Goal: Task Accomplishment & Management: Manage account settings

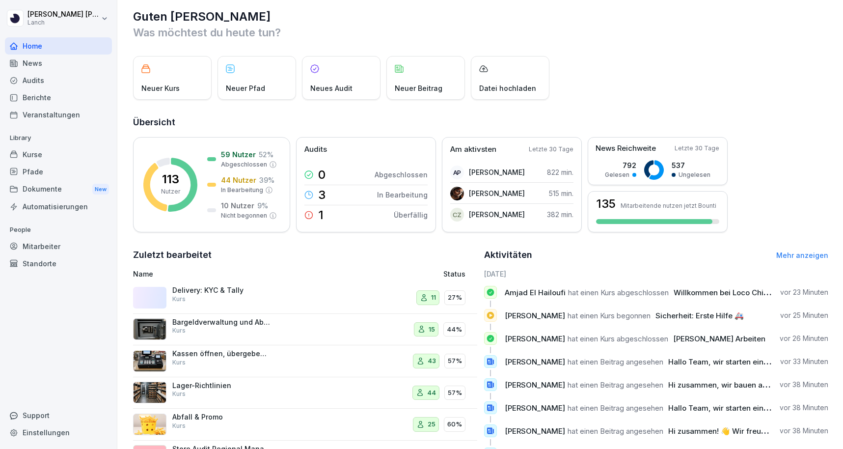
scroll to position [1, 0]
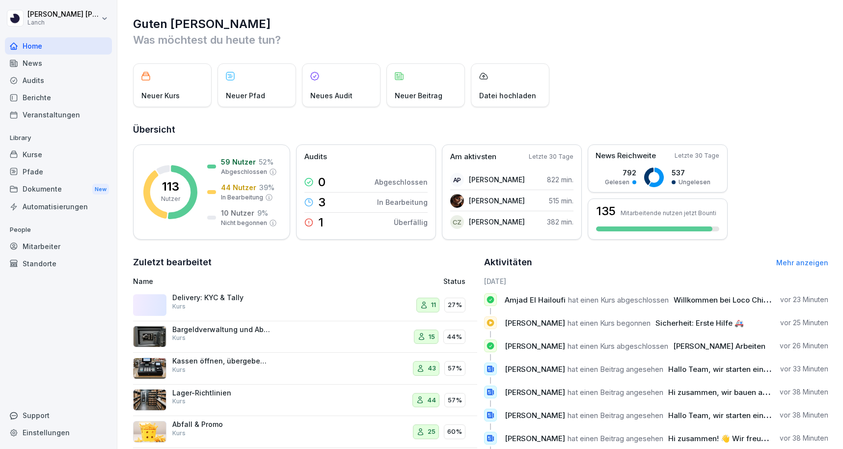
click at [37, 97] on div "Berichte" at bounding box center [58, 97] width 107 height 17
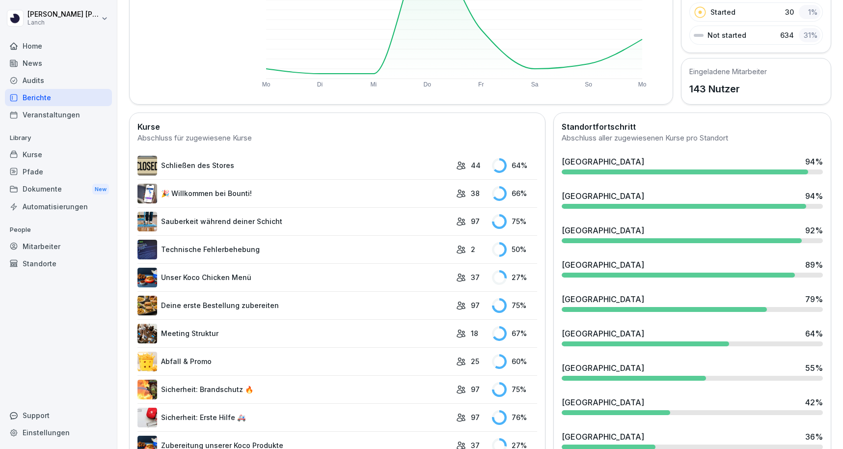
scroll to position [173, 0]
click at [621, 269] on div "Frankfurt 89 %" at bounding box center [692, 264] width 261 height 12
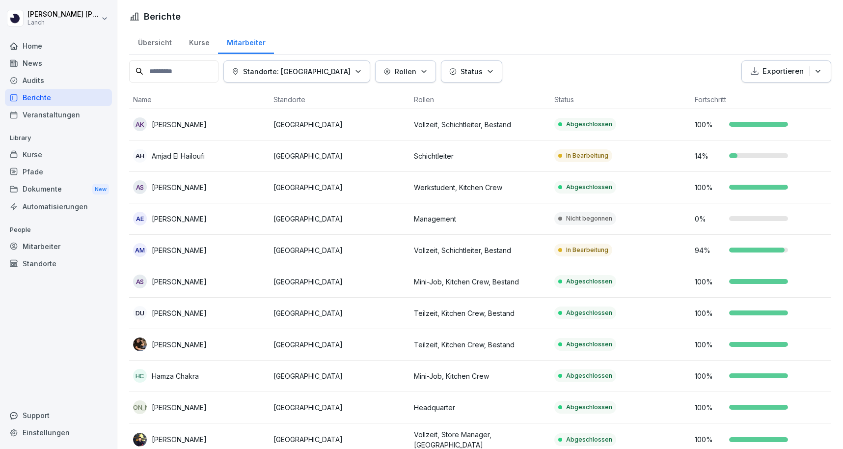
click at [293, 69] on p "Standorte: [GEOGRAPHIC_DATA]" at bounding box center [297, 71] width 108 height 10
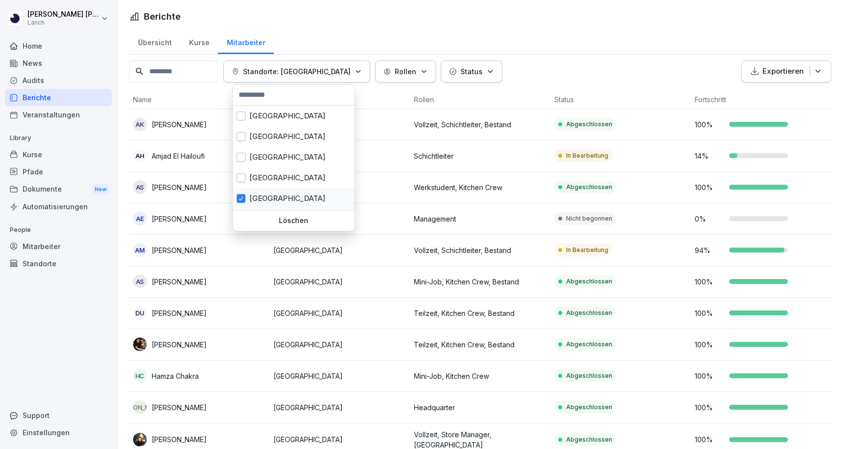
click at [243, 195] on span "button" at bounding box center [241, 198] width 8 height 7
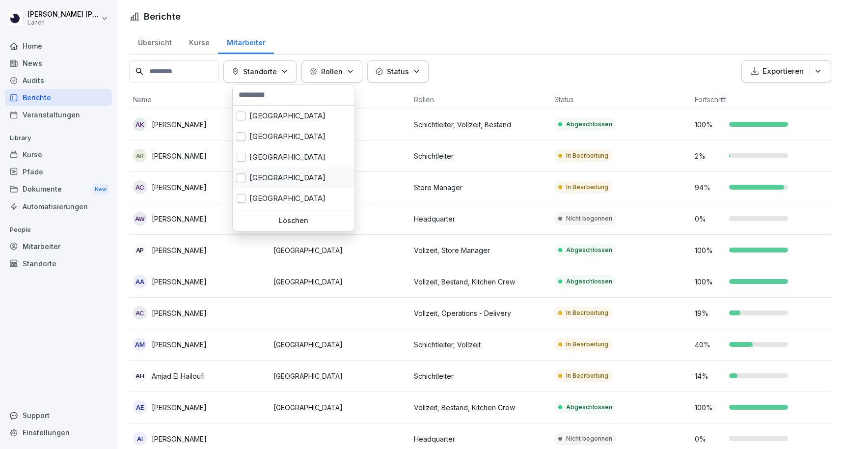
click at [242, 176] on button "button" at bounding box center [241, 177] width 9 height 9
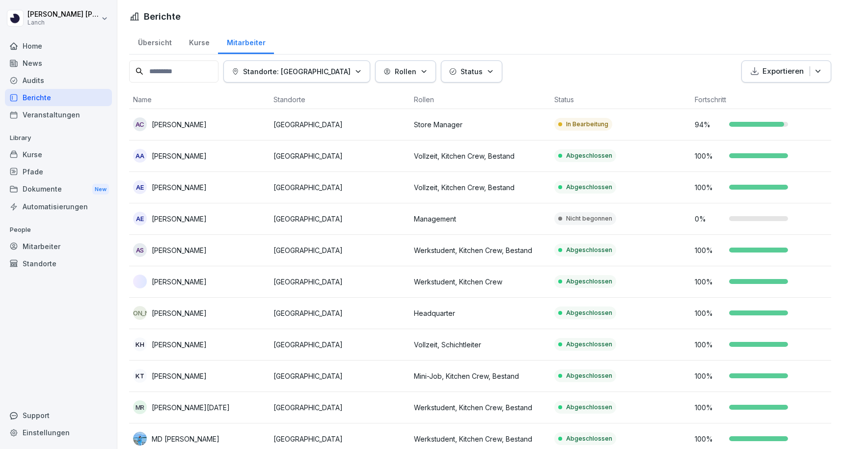
click at [493, 62] on html "[PERSON_NAME] Lanch Home News Audits Berichte Veranstaltungen Library Kurse Pfa…" at bounding box center [421, 224] width 843 height 449
click at [290, 72] on p "Standorte: [GEOGRAPHIC_DATA]" at bounding box center [297, 71] width 108 height 10
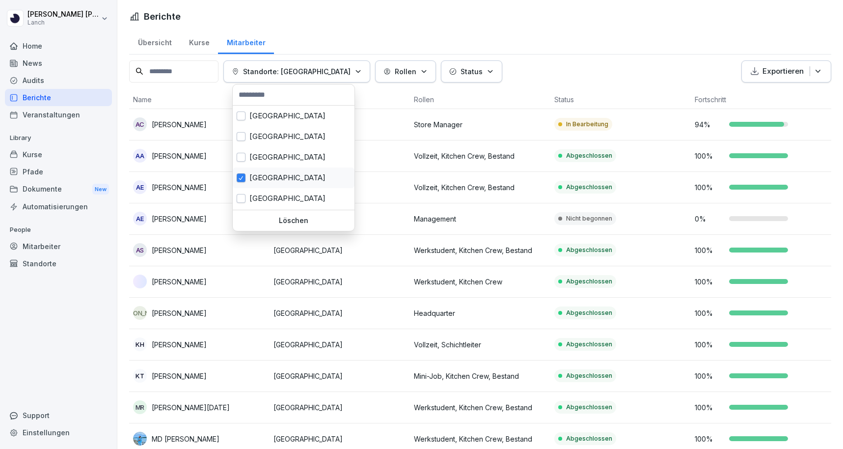
click at [245, 182] on div "[GEOGRAPHIC_DATA]" at bounding box center [294, 177] width 122 height 21
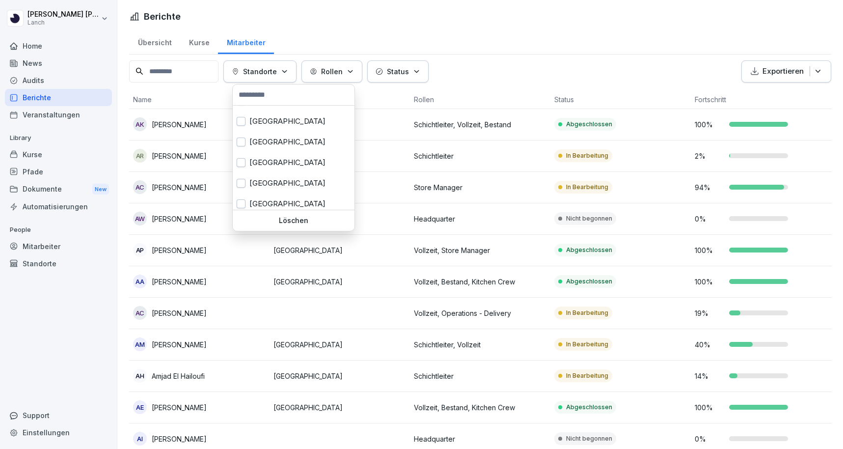
scroll to position [78, 0]
click at [250, 160] on div "[GEOGRAPHIC_DATA]" at bounding box center [294, 162] width 122 height 21
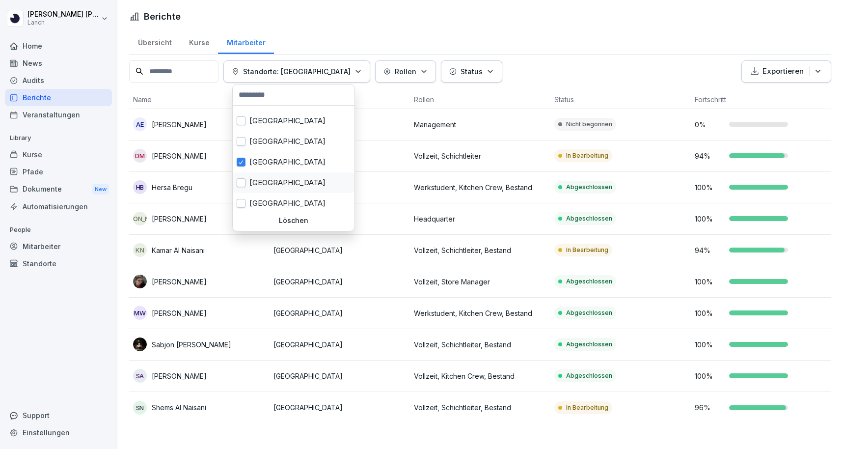
scroll to position [82, 0]
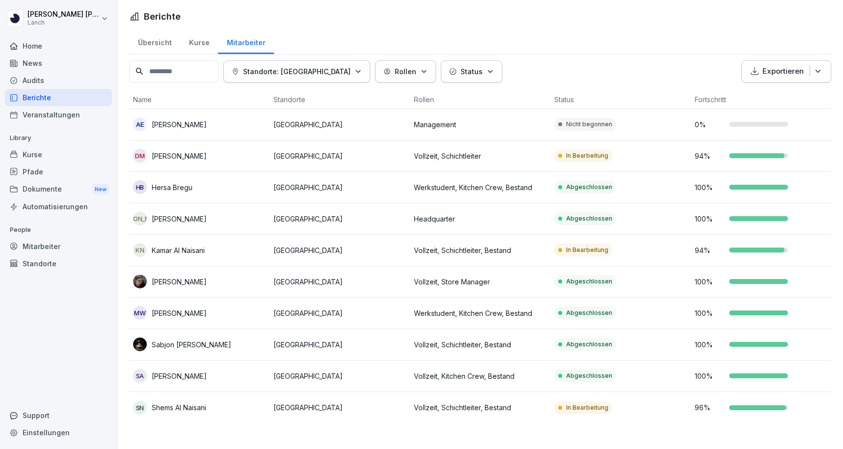
click at [544, 55] on html "[PERSON_NAME] Home News Audits Berichte Veranstaltungen Library Kurse Pfade Dok…" at bounding box center [421, 224] width 843 height 449
click at [309, 281] on p "[GEOGRAPHIC_DATA]" at bounding box center [340, 282] width 133 height 10
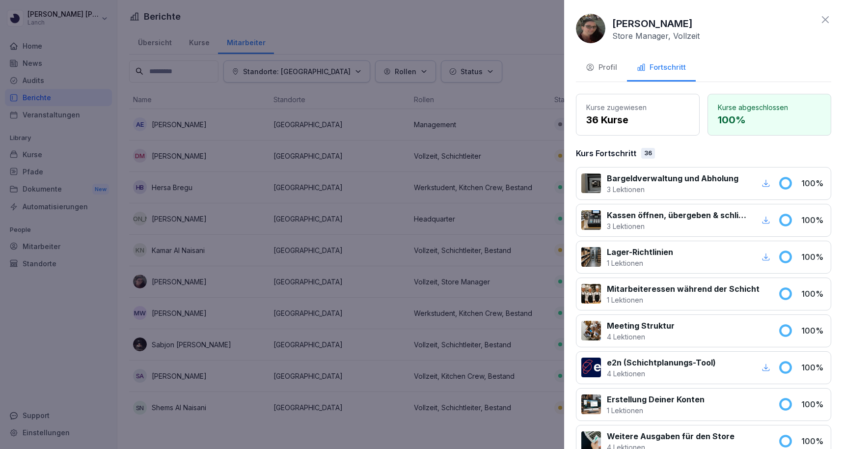
click at [822, 20] on icon at bounding box center [826, 20] width 12 height 12
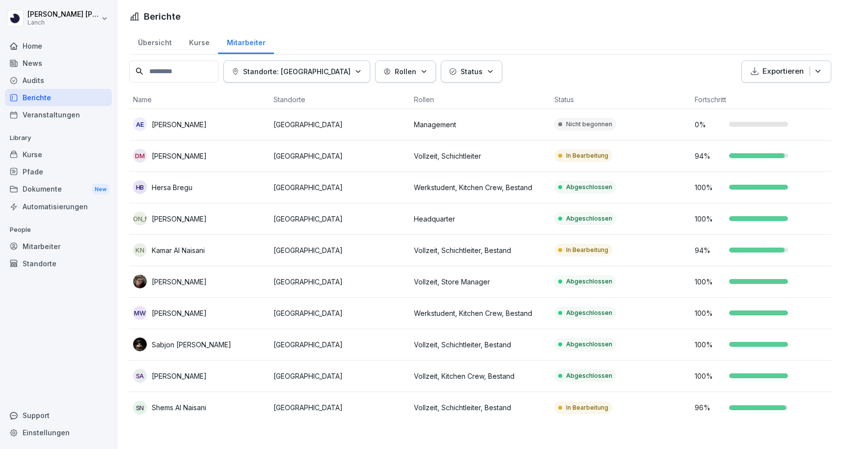
click at [301, 73] on p "Standorte: [GEOGRAPHIC_DATA]" at bounding box center [297, 71] width 108 height 10
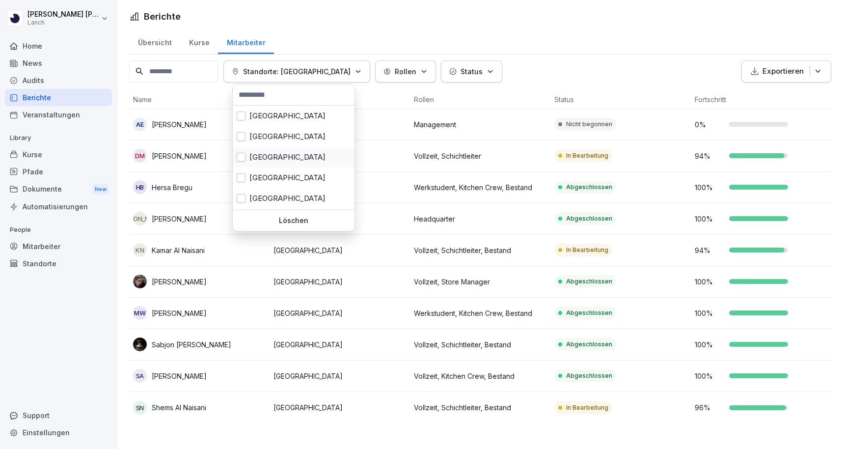
scroll to position [0, 0]
click at [243, 120] on button "button" at bounding box center [241, 115] width 9 height 9
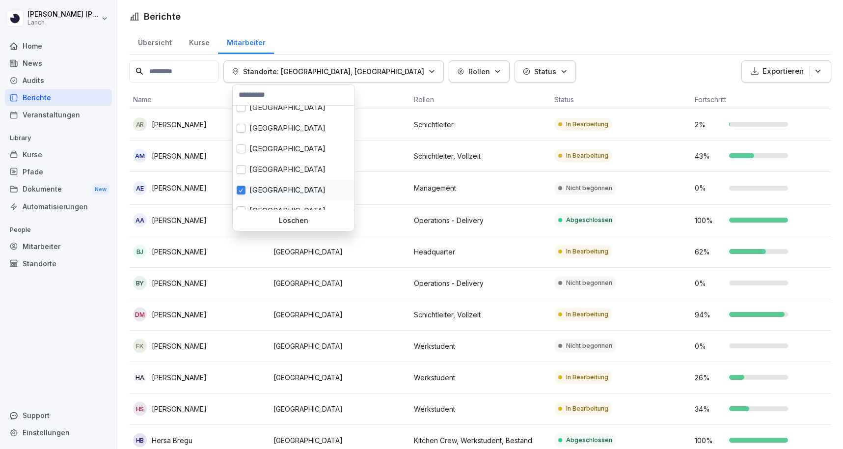
scroll to position [61, 0]
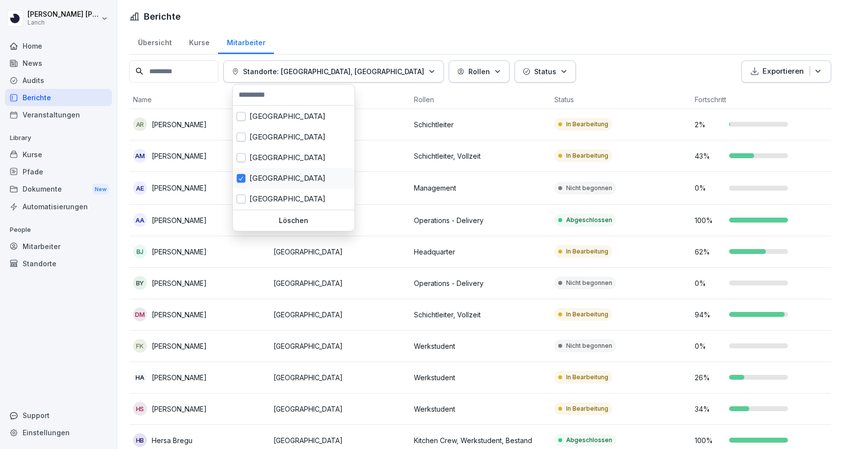
click at [247, 179] on div "[GEOGRAPHIC_DATA]" at bounding box center [294, 178] width 122 height 21
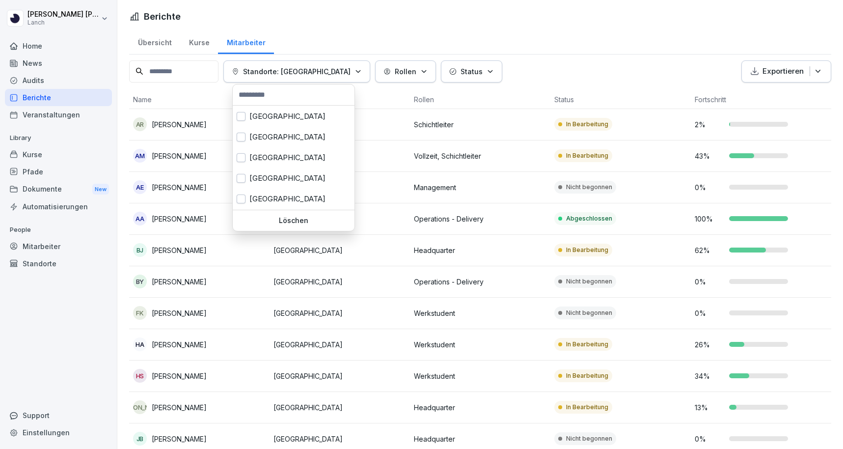
click at [409, 47] on html "[PERSON_NAME] Home News Audits Berichte Veranstaltungen Library Kurse Pfade Dok…" at bounding box center [421, 224] width 843 height 449
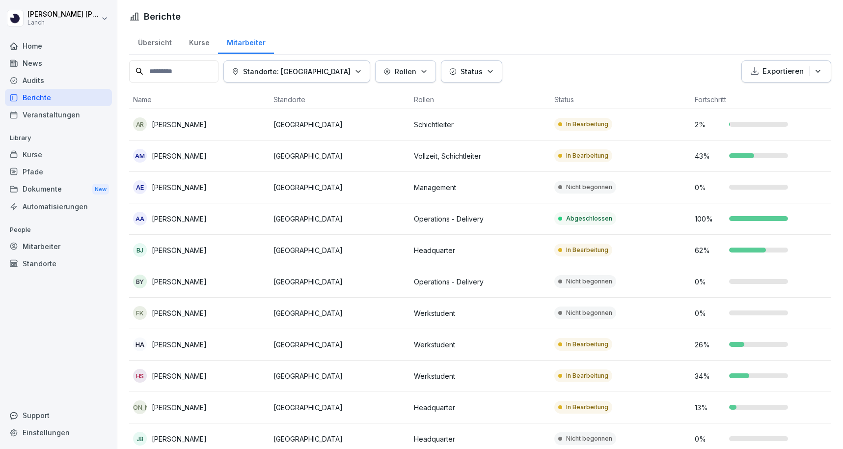
click at [303, 70] on p "Standorte: [GEOGRAPHIC_DATA]" at bounding box center [297, 71] width 108 height 10
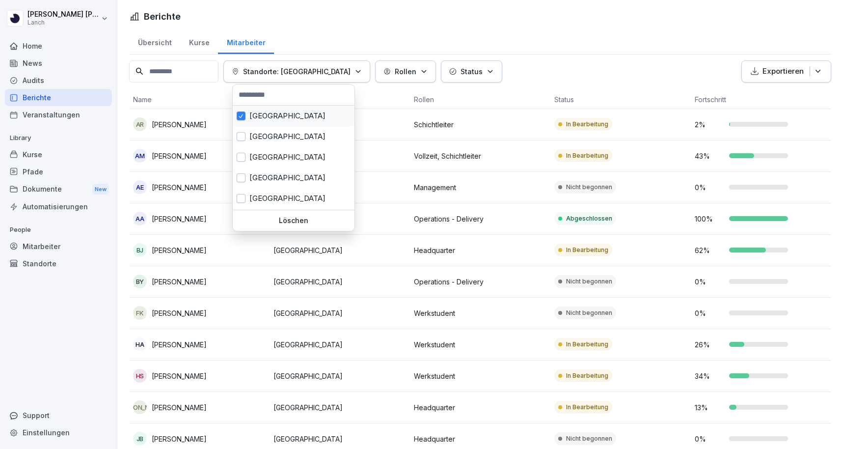
click at [266, 118] on div "[GEOGRAPHIC_DATA]" at bounding box center [294, 116] width 122 height 21
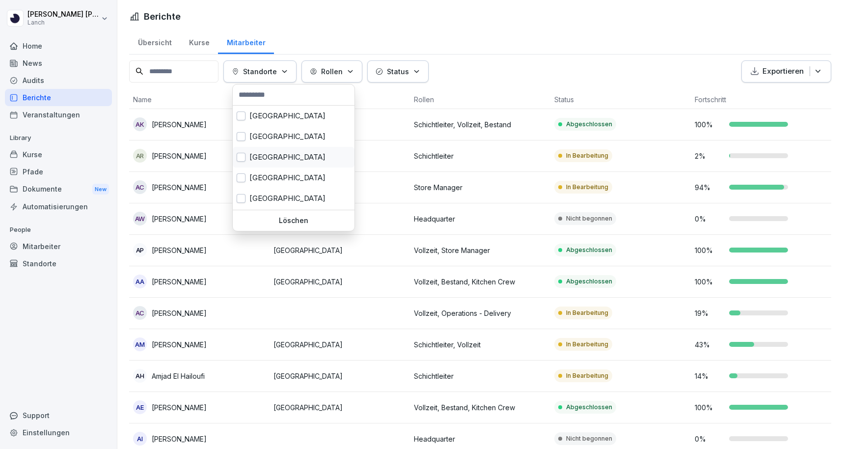
click at [257, 157] on div "[GEOGRAPHIC_DATA]" at bounding box center [294, 157] width 122 height 21
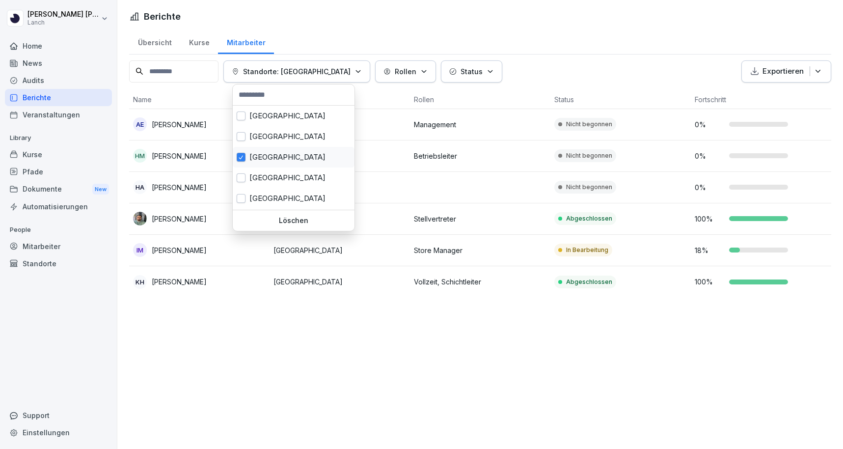
click at [257, 157] on div "[GEOGRAPHIC_DATA]" at bounding box center [294, 157] width 122 height 21
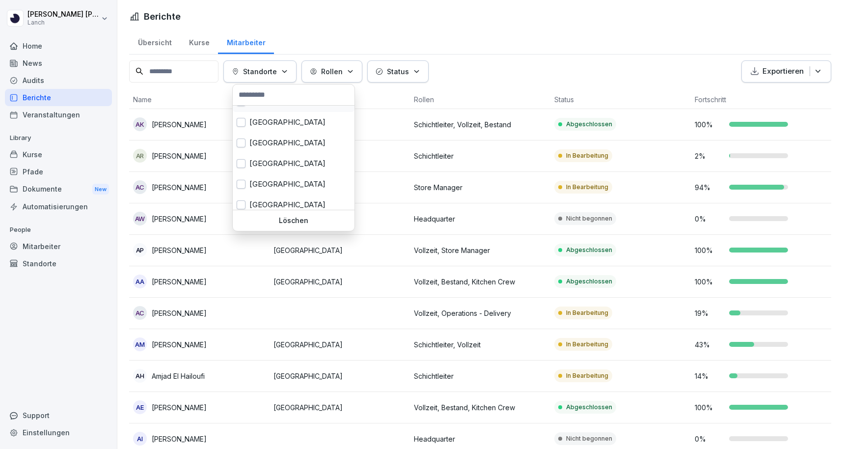
scroll to position [56, 0]
click at [257, 160] on div "[GEOGRAPHIC_DATA]" at bounding box center [294, 162] width 122 height 21
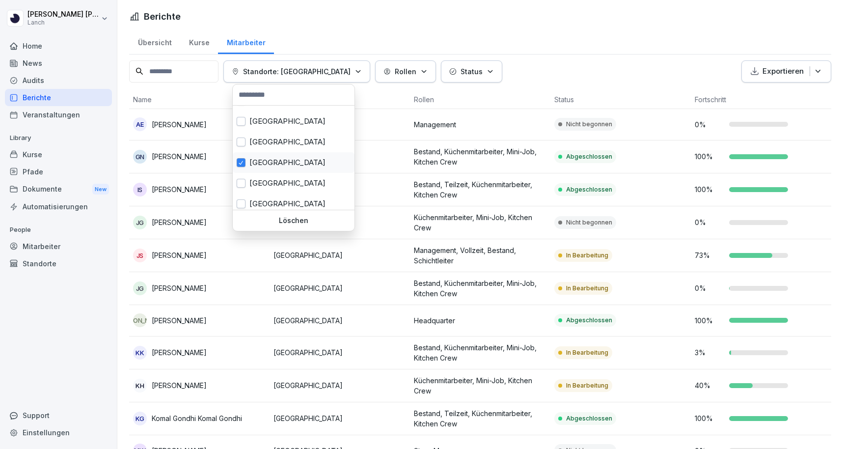
scroll to position [61, 0]
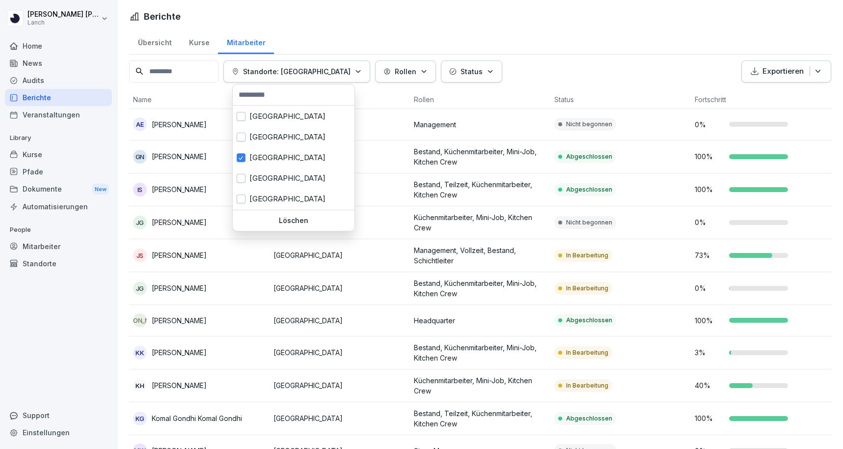
click at [537, 32] on html "[PERSON_NAME] Lanch Home News Audits Berichte Veranstaltungen Library Kurse Pfa…" at bounding box center [421, 224] width 843 height 449
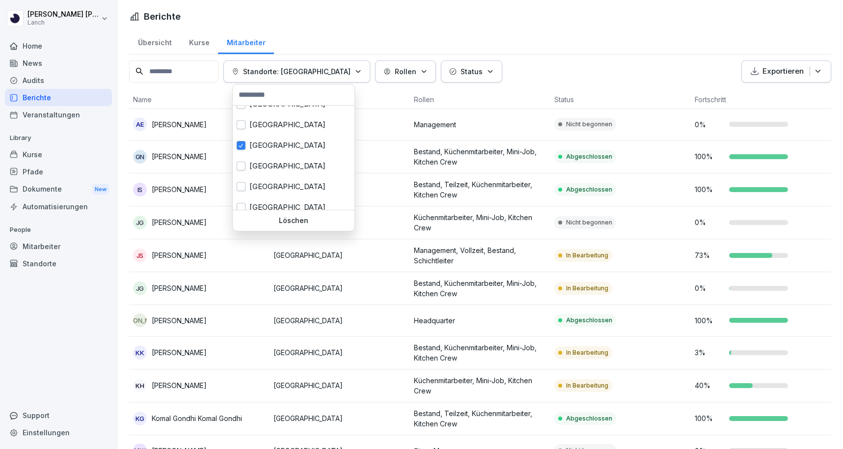
click at [562, 64] on html "[PERSON_NAME] Lanch Home News Audits Berichte Veranstaltungen Library Kurse Pfa…" at bounding box center [421, 224] width 843 height 449
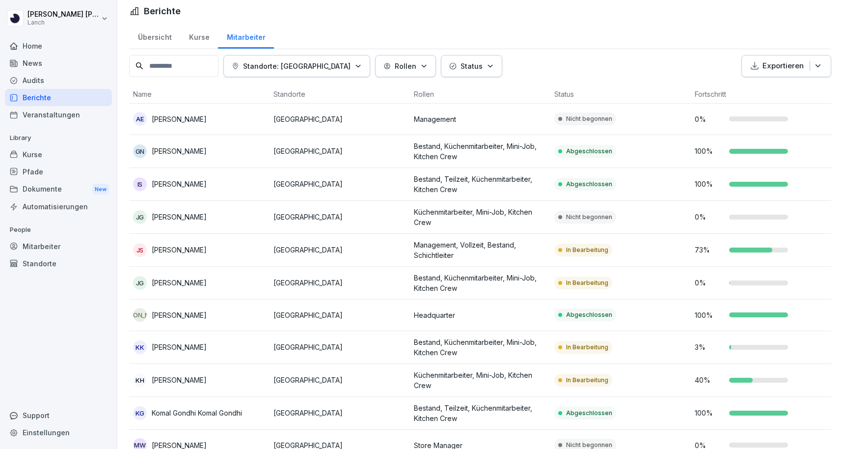
scroll to position [2, 0]
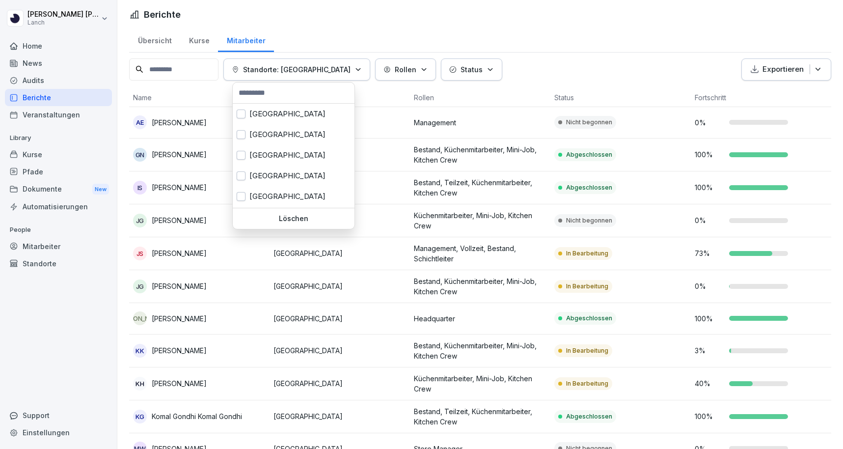
click at [355, 69] on icon "button" at bounding box center [358, 69] width 7 height 7
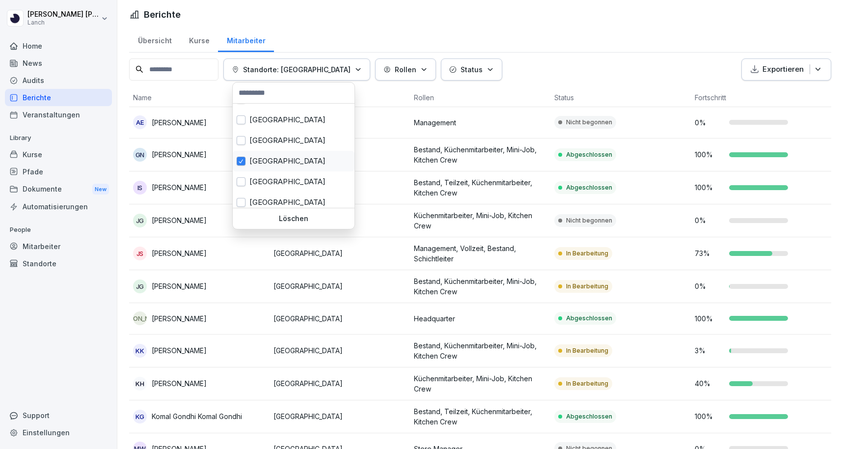
click at [265, 165] on div "[GEOGRAPHIC_DATA]" at bounding box center [294, 161] width 122 height 21
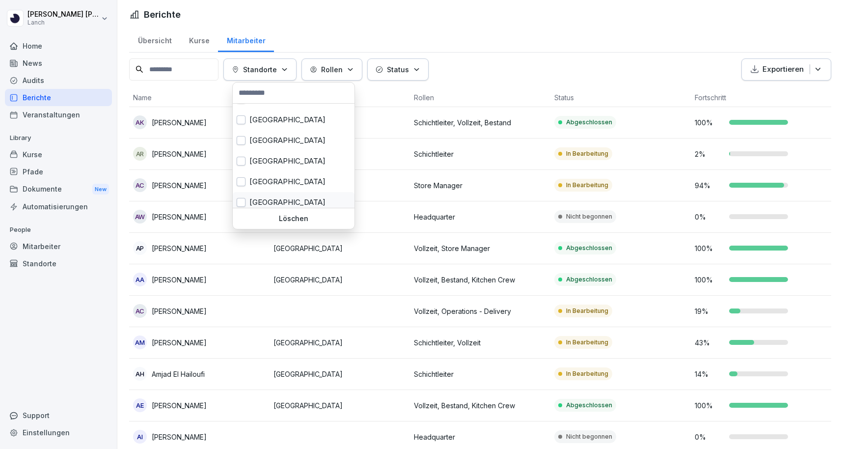
scroll to position [61, 0]
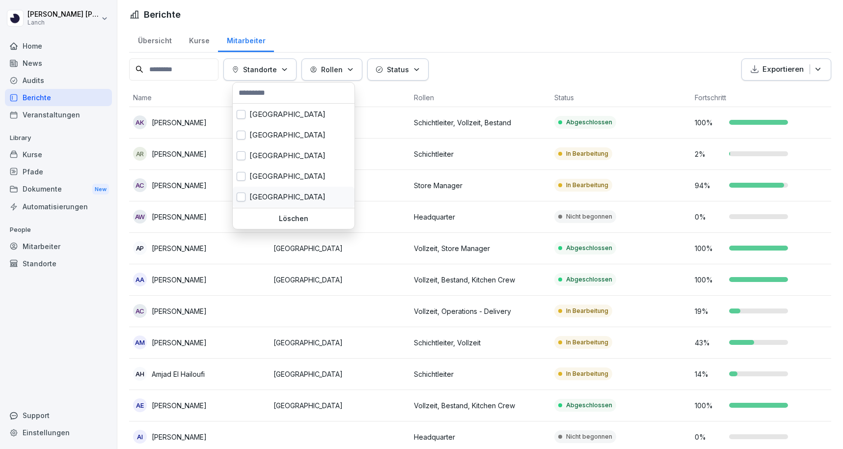
click at [269, 196] on div "[GEOGRAPHIC_DATA]" at bounding box center [294, 197] width 122 height 21
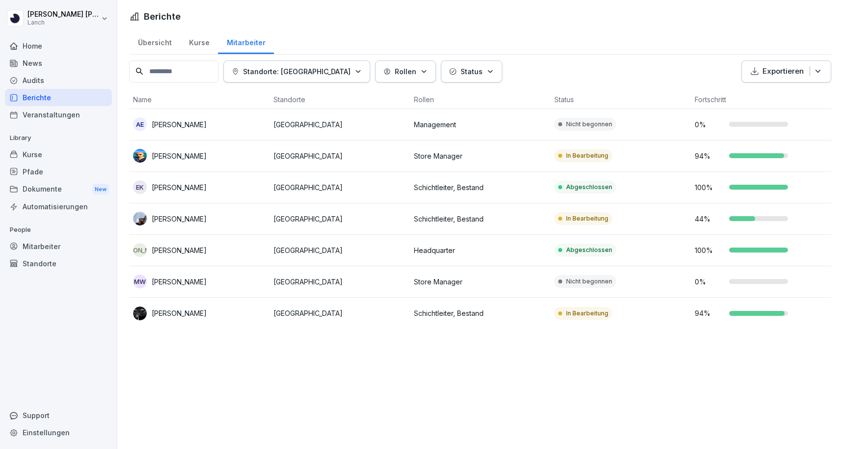
click at [283, 382] on html "[PERSON_NAME] Lanch Home News Audits Berichte Veranstaltungen Library Kurse Pfa…" at bounding box center [421, 224] width 843 height 449
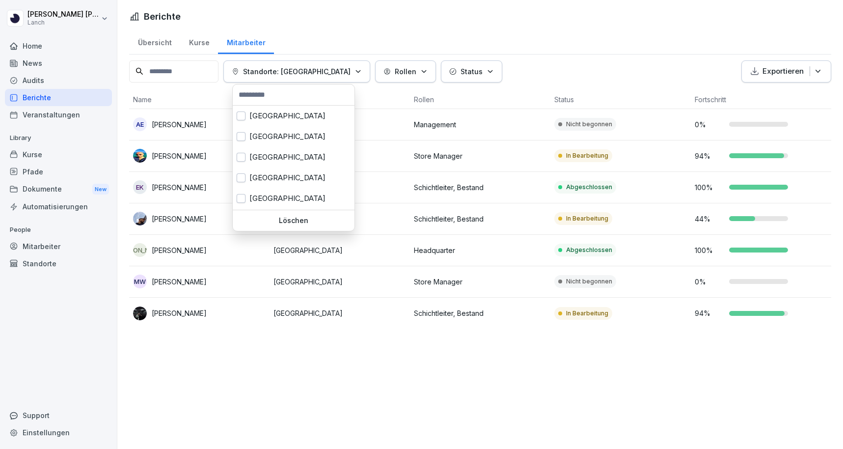
click at [324, 75] on div "Standorte: [GEOGRAPHIC_DATA]" at bounding box center [297, 71] width 130 height 10
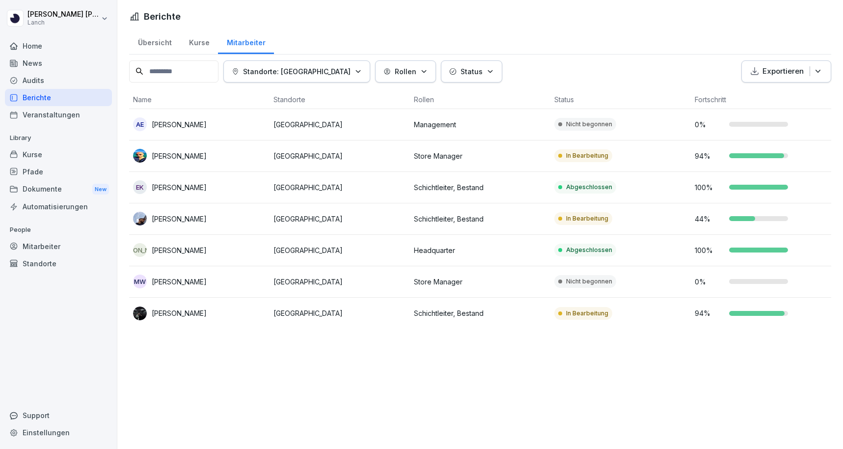
click at [205, 68] on html "[PERSON_NAME] Lanch Home News Audits Berichte Veranstaltungen Library Kurse Pfa…" at bounding box center [421, 224] width 843 height 449
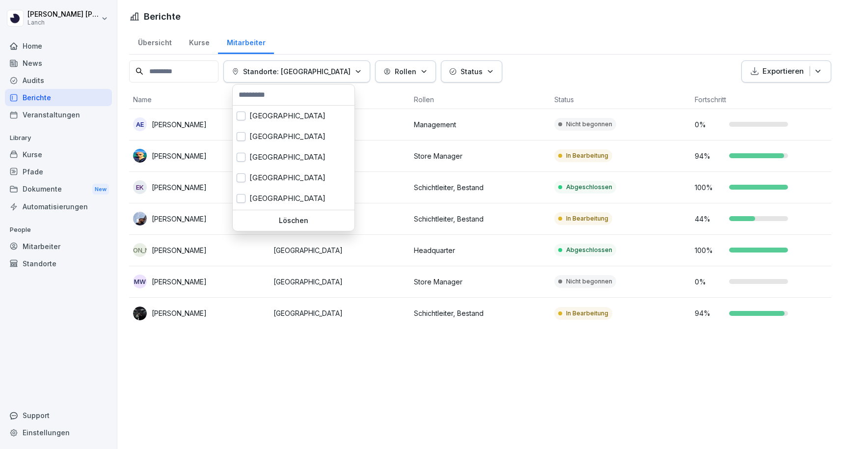
click at [304, 75] on p "Standorte: [GEOGRAPHIC_DATA]" at bounding box center [297, 71] width 108 height 10
click at [298, 219] on p "Löschen" at bounding box center [294, 220] width 114 height 9
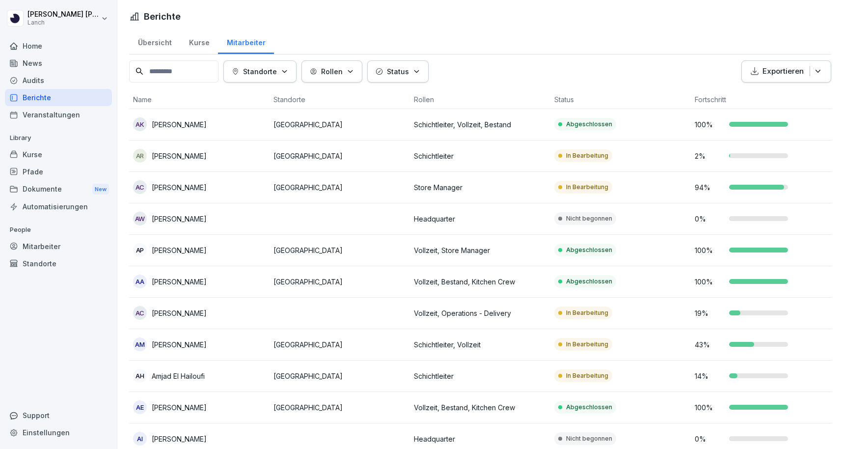
click at [171, 71] on input at bounding box center [173, 71] width 89 height 22
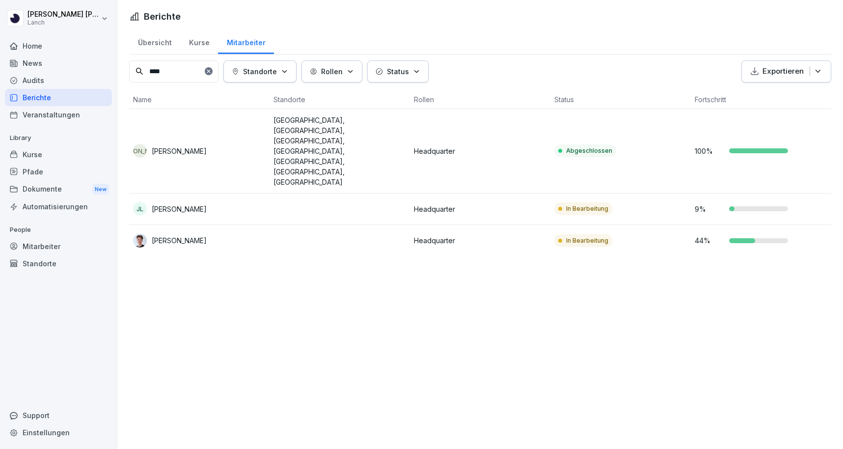
type input "****"
click at [207, 146] on p "[PERSON_NAME]" at bounding box center [179, 151] width 55 height 10
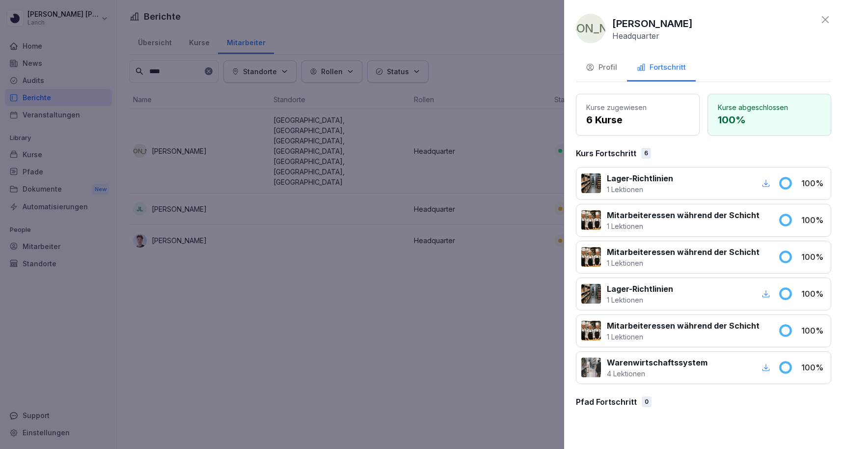
click at [597, 68] on div "Profil" at bounding box center [601, 67] width 31 height 11
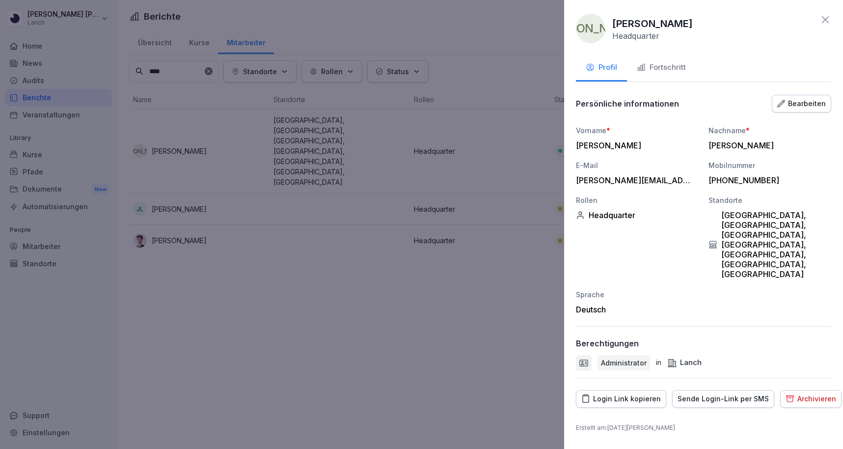
click at [784, 104] on icon "button" at bounding box center [781, 103] width 7 height 7
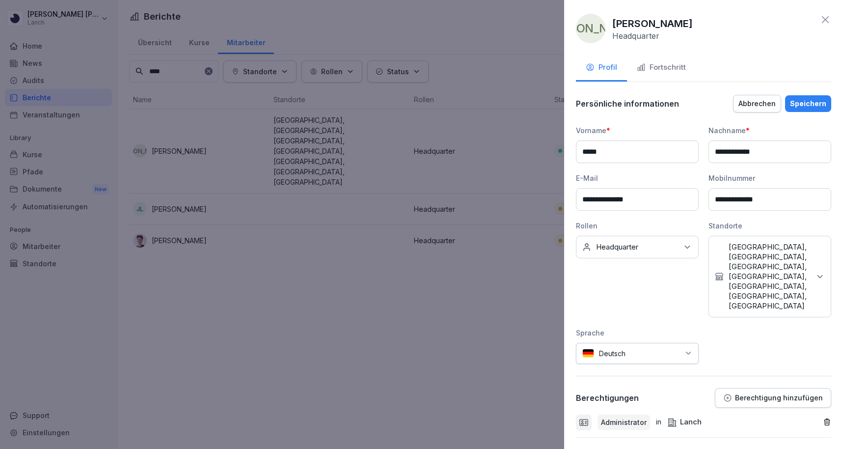
drag, startPoint x: 643, startPoint y: 202, endPoint x: 563, endPoint y: 201, distance: 80.1
paste input "**********"
type input "**********"
click at [813, 105] on div "Speichern" at bounding box center [808, 103] width 36 height 11
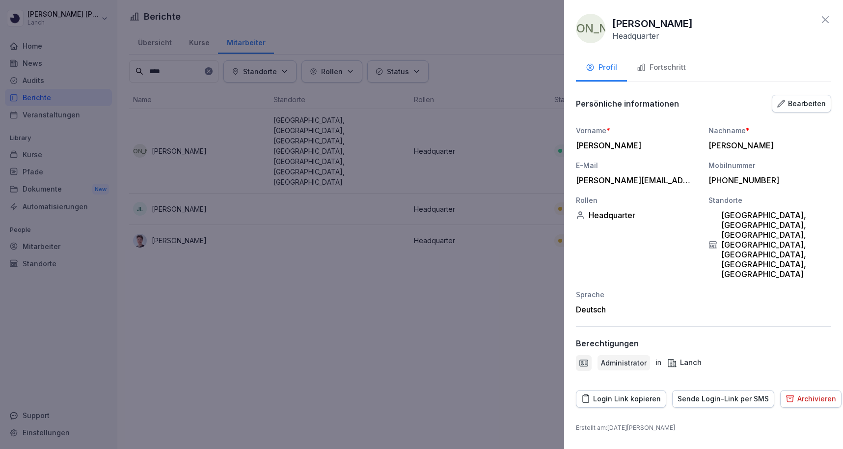
click at [827, 18] on icon at bounding box center [825, 19] width 7 height 7
